Goal: Task Accomplishment & Management: Complete application form

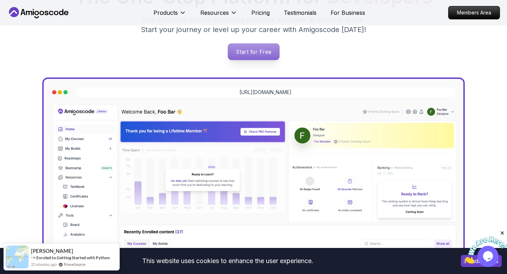
click at [251, 53] on p "Start for Free" at bounding box center [253, 52] width 51 height 16
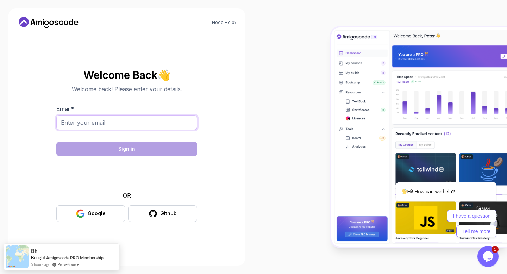
click at [119, 117] on input "Email *" at bounding box center [126, 122] width 141 height 15
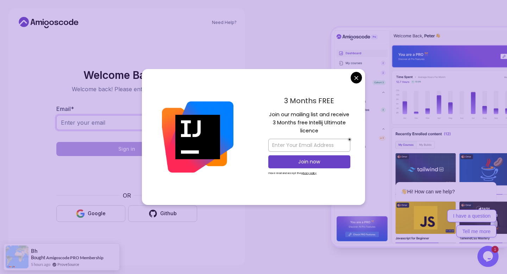
type input "[EMAIL_ADDRESS][DOMAIN_NAME]"
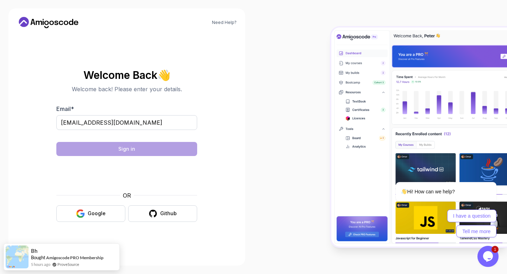
click at [357, 78] on body "Need Help? Welcome Back 👋 Welcome back! Please enter your details. Email * [EMA…" at bounding box center [253, 137] width 507 height 274
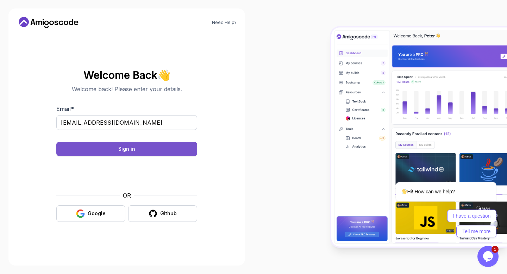
click at [135, 148] on button "Sign in" at bounding box center [126, 149] width 141 height 14
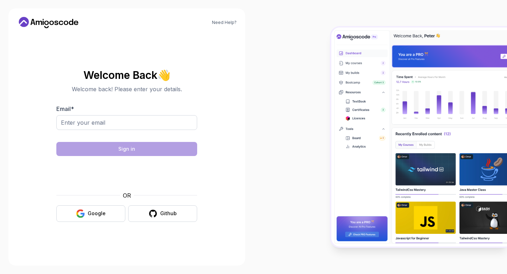
click at [220, 167] on section "Welcome Back 👋 Welcome back! Please enter your details. Email * Sign in OR Goog…" at bounding box center [127, 145] width 220 height 167
